Goal: Navigation & Orientation: Find specific page/section

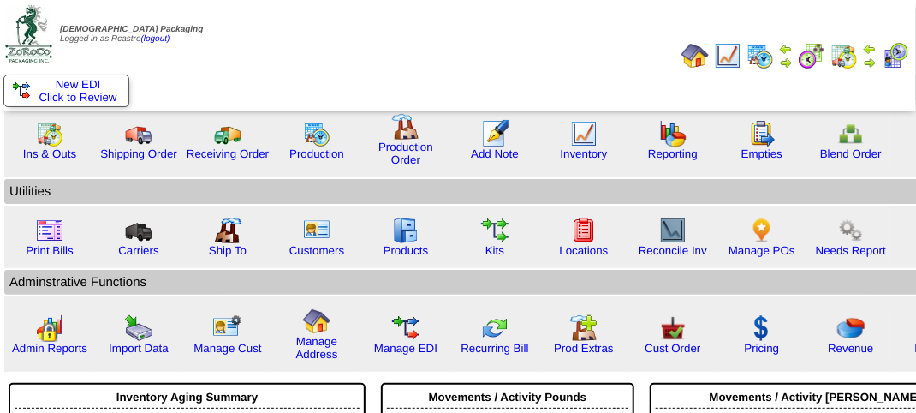
click at [850, 69] on link at bounding box center [844, 65] width 27 height 13
